Goal: Information Seeking & Learning: Learn about a topic

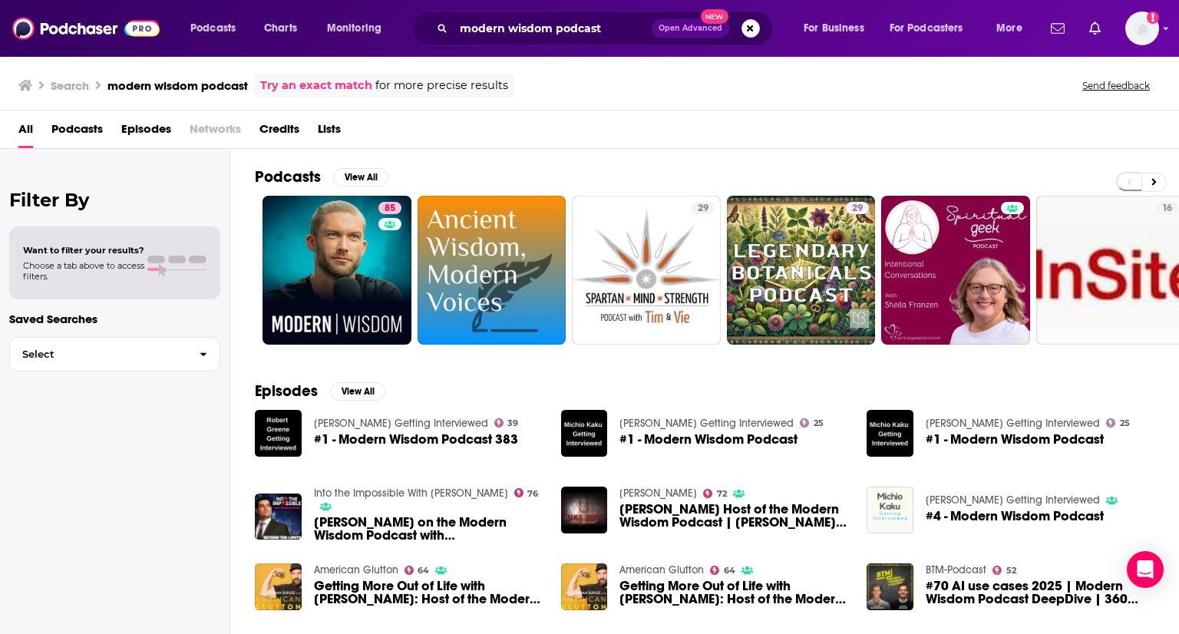
click at [516, 7] on div "Podcasts Charts Monitoring modern wisdom podcast Open Advanced New For Business…" at bounding box center [589, 28] width 1179 height 57
click at [525, 26] on input "modern wisdom podcast" at bounding box center [553, 28] width 198 height 25
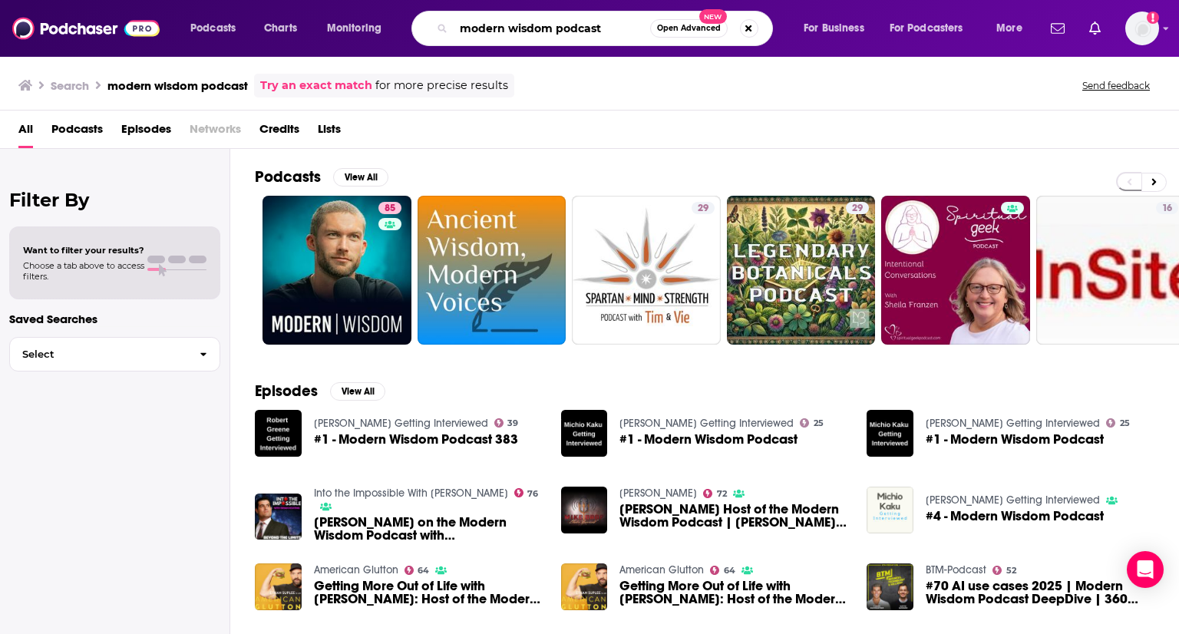
click at [525, 26] on input "modern wisdom podcast" at bounding box center [552, 28] width 197 height 25
type input "the dinner plan"
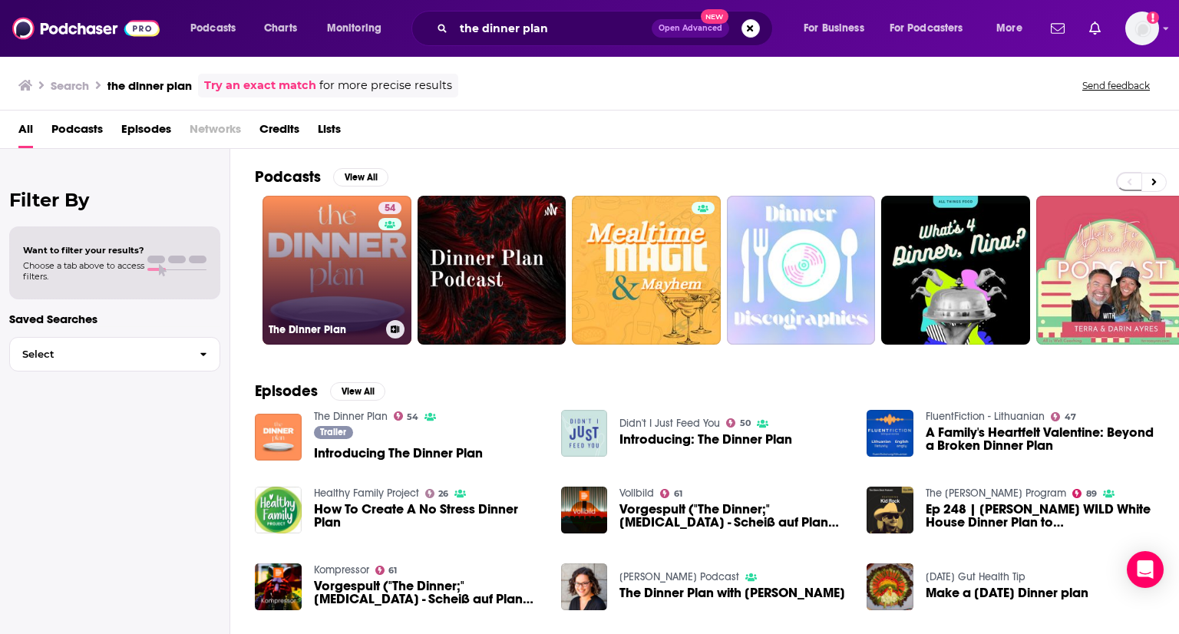
click at [339, 246] on link "54 The Dinner Plan" at bounding box center [337, 270] width 149 height 149
